Goal: Information Seeking & Learning: Learn about a topic

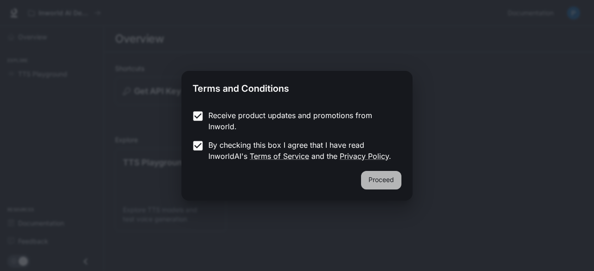
click at [380, 178] on button "Proceed" at bounding box center [381, 180] width 40 height 19
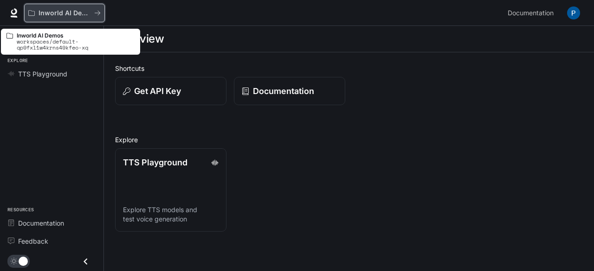
click at [99, 14] on icon "All workspaces" at bounding box center [97, 13] width 6 height 6
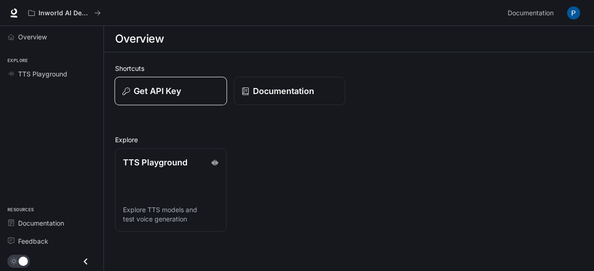
click at [197, 93] on div "Get API Key" at bounding box center [170, 91] width 96 height 13
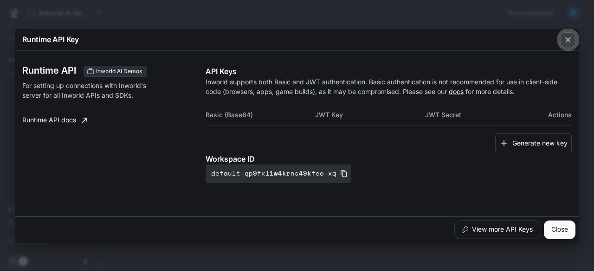
click at [566, 44] on icon "button" at bounding box center [567, 39] width 9 height 9
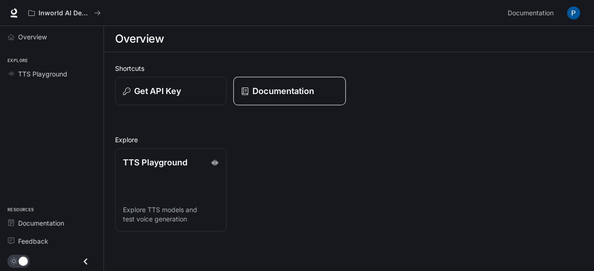
click at [296, 95] on p "Documentation" at bounding box center [283, 91] width 62 height 13
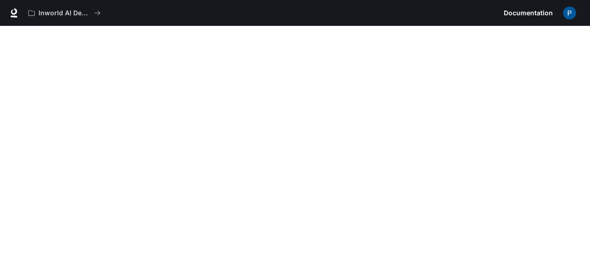
scroll to position [29, 0]
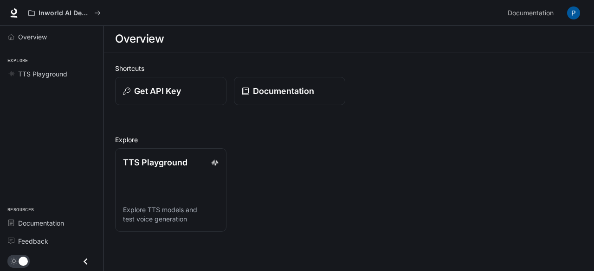
click at [397, 169] on div "TTS Playground Explore TTS models and test voice generation" at bounding box center [345, 186] width 475 height 91
click at [529, 13] on span "Documentation" at bounding box center [530, 13] width 46 height 12
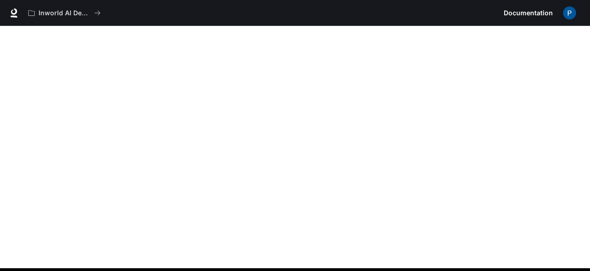
scroll to position [26, 0]
